Goal: Find specific page/section: Find specific page/section

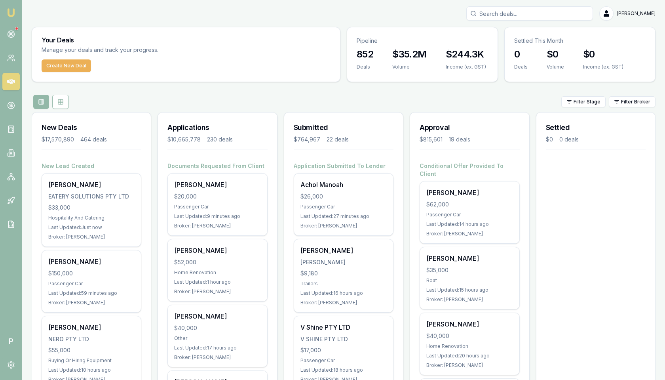
click at [547, 15] on input "Search deals" at bounding box center [529, 13] width 127 height 14
paste input "D-FOUEEVF1U7"
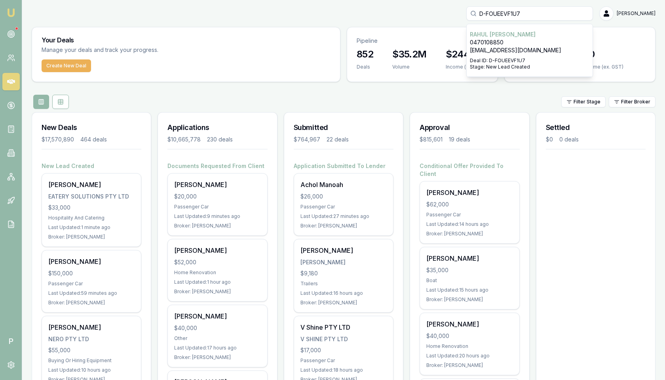
type input "D-FOUEEVF1U7"
click at [538, 38] on p "[PERSON_NAME]" at bounding box center [530, 34] width 120 height 8
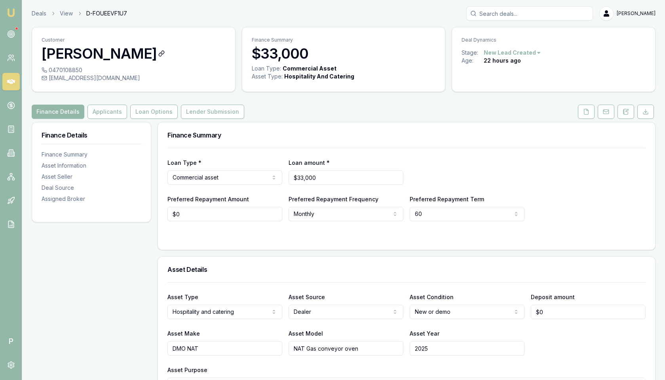
click at [84, 55] on h3 "[PERSON_NAME]" at bounding box center [134, 54] width 184 height 16
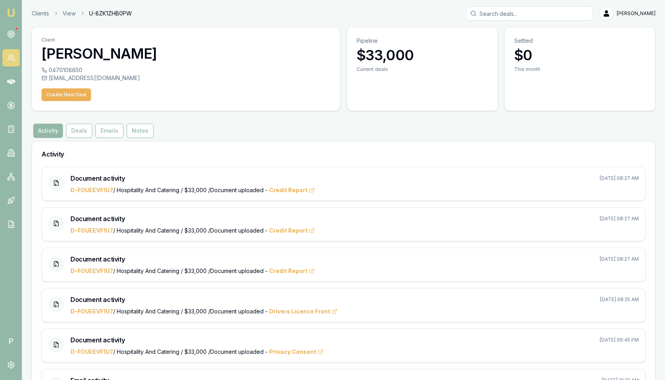
click at [89, 55] on h3 "[PERSON_NAME]" at bounding box center [186, 54] width 289 height 16
copy h3 "[PERSON_NAME]"
click at [58, 53] on h3 "[PERSON_NAME]" at bounding box center [186, 54] width 289 height 16
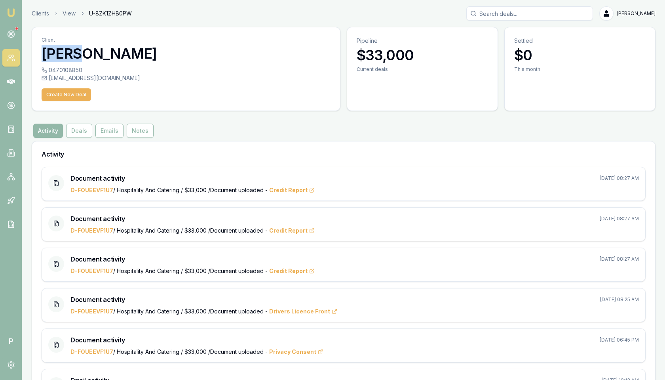
copy h3 "Rahul"
